Goal: Information Seeking & Learning: Understand process/instructions

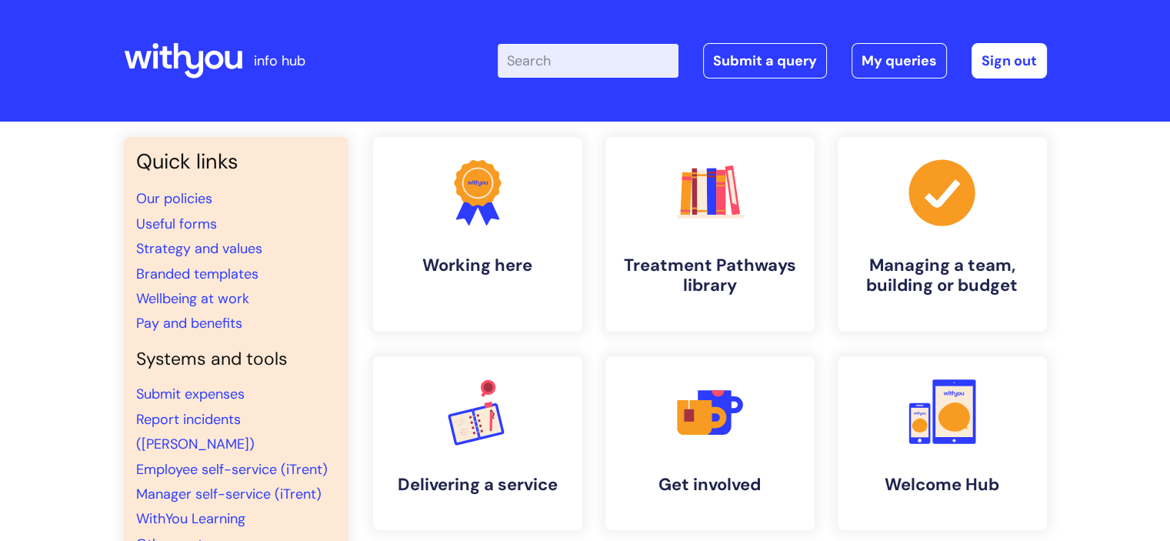
click at [571, 68] on input "Enter your search term here..." at bounding box center [588, 61] width 181 height 34
type input "RAF"
click button "Search" at bounding box center [0, 0] width 0 height 0
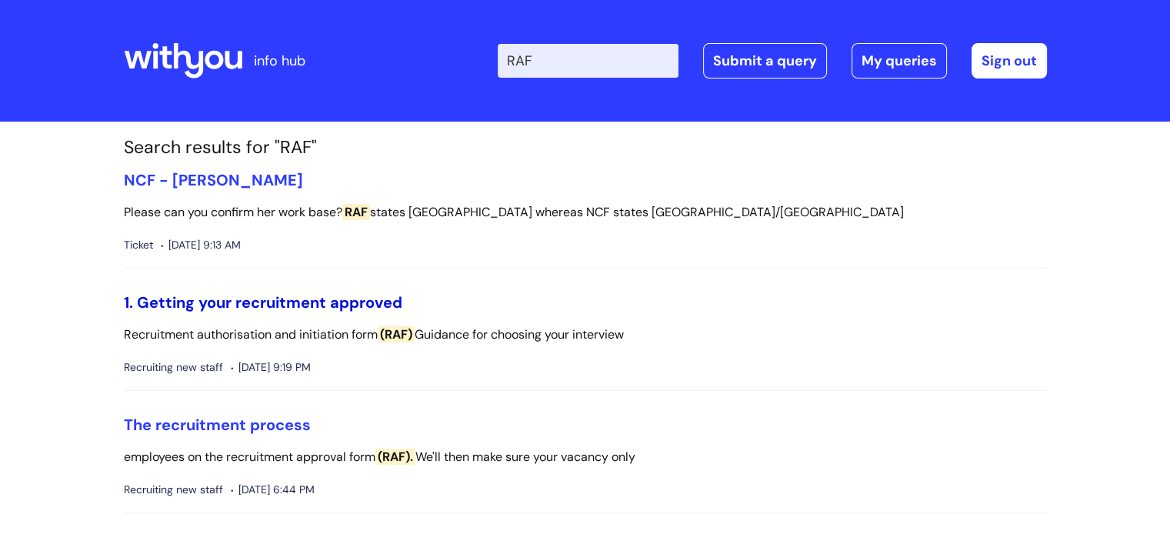
click at [348, 304] on link "1. Getting your recruitment approved" at bounding box center [263, 302] width 279 height 20
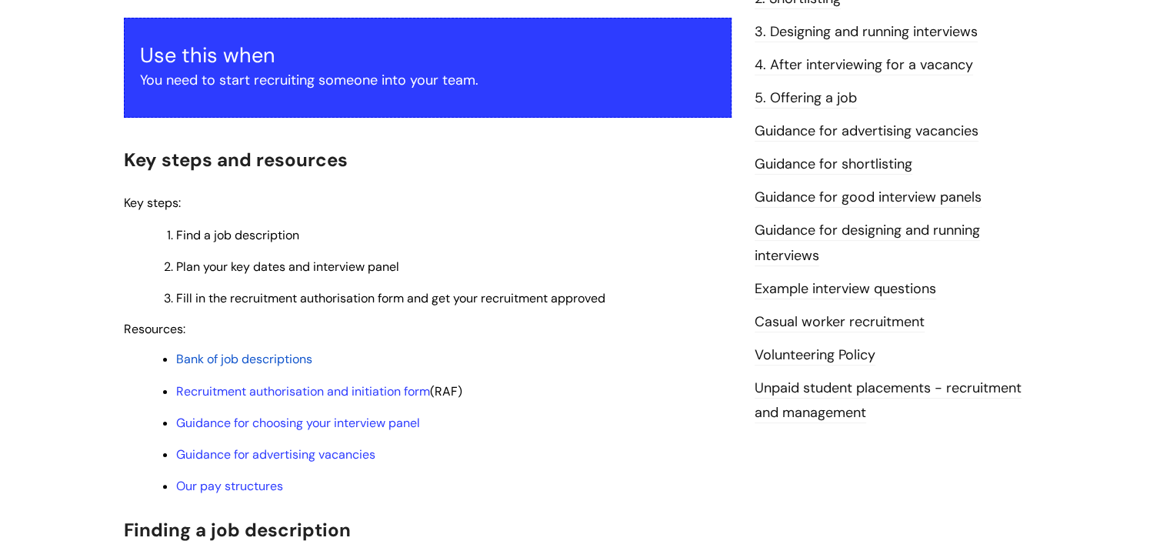
scroll to position [385, 0]
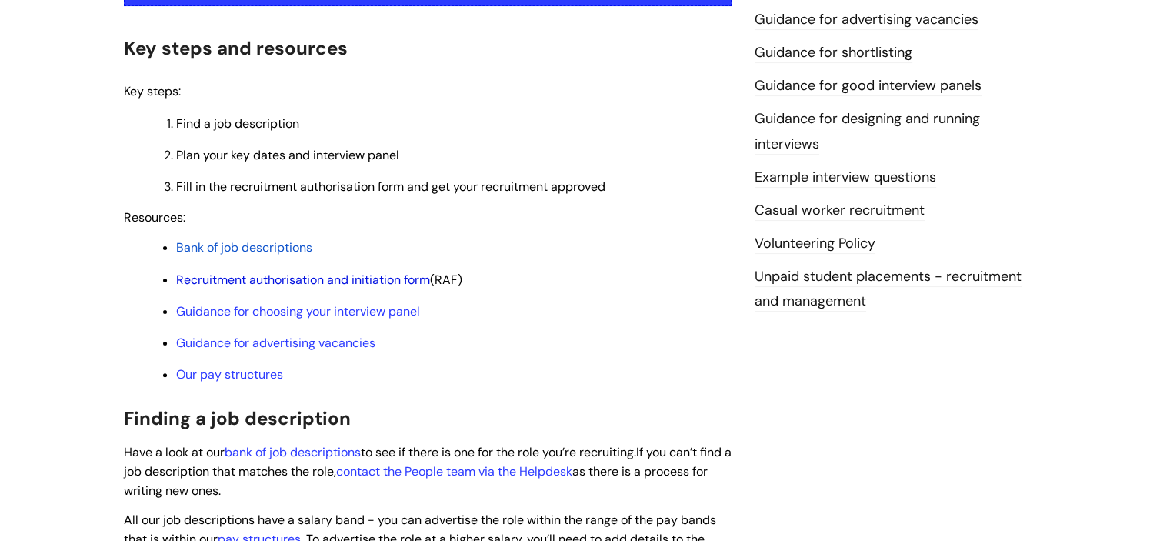
click at [351, 282] on link "Recruitment authorisation and initiation form" at bounding box center [303, 280] width 254 height 16
